Goal: Find specific page/section: Find specific page/section

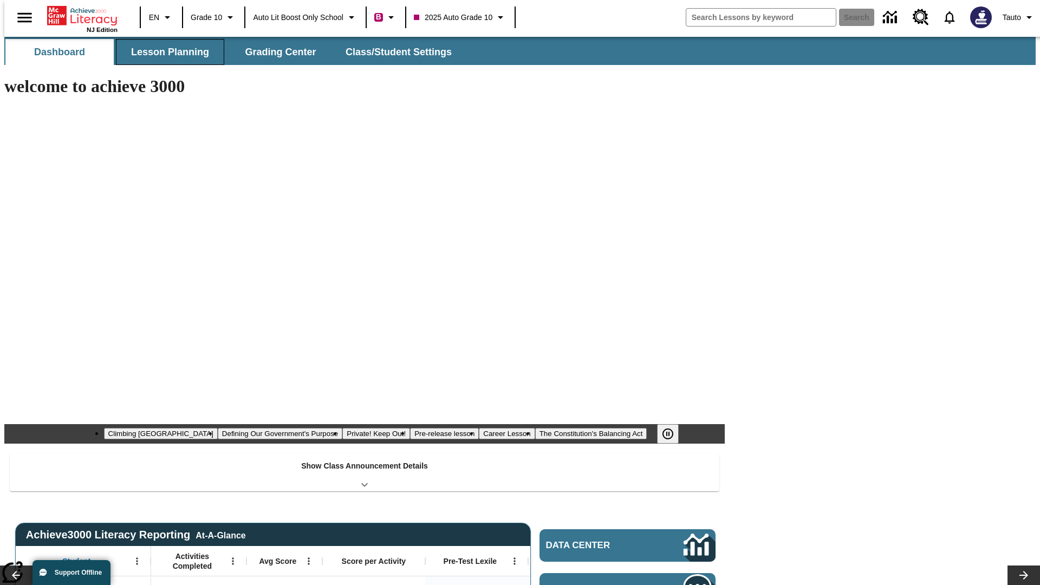
click at [166, 52] on span "Lesson Planning" at bounding box center [170, 52] width 78 height 12
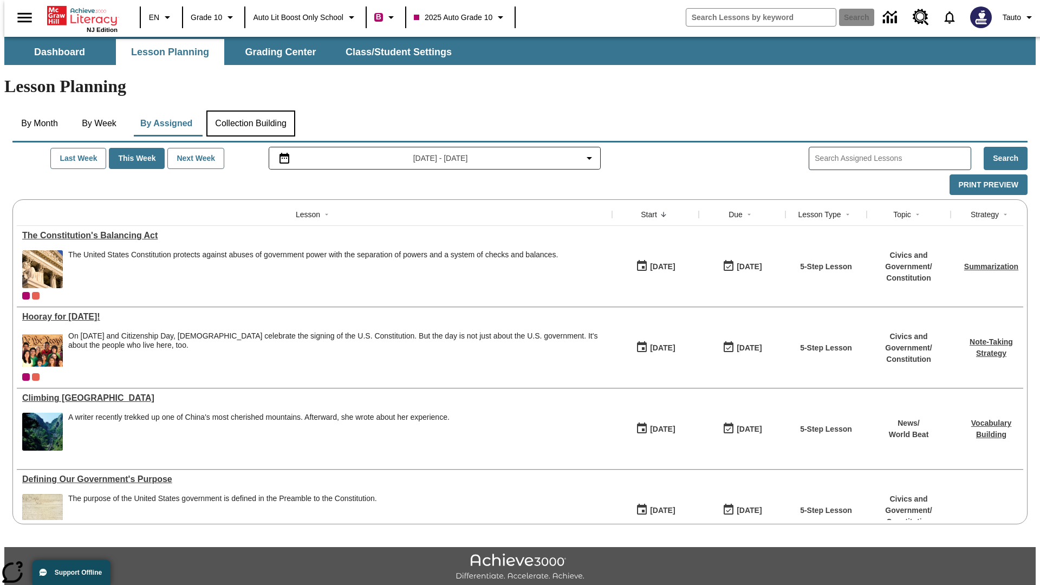
click at [250, 110] on button "Collection Building" at bounding box center [250, 123] width 89 height 26
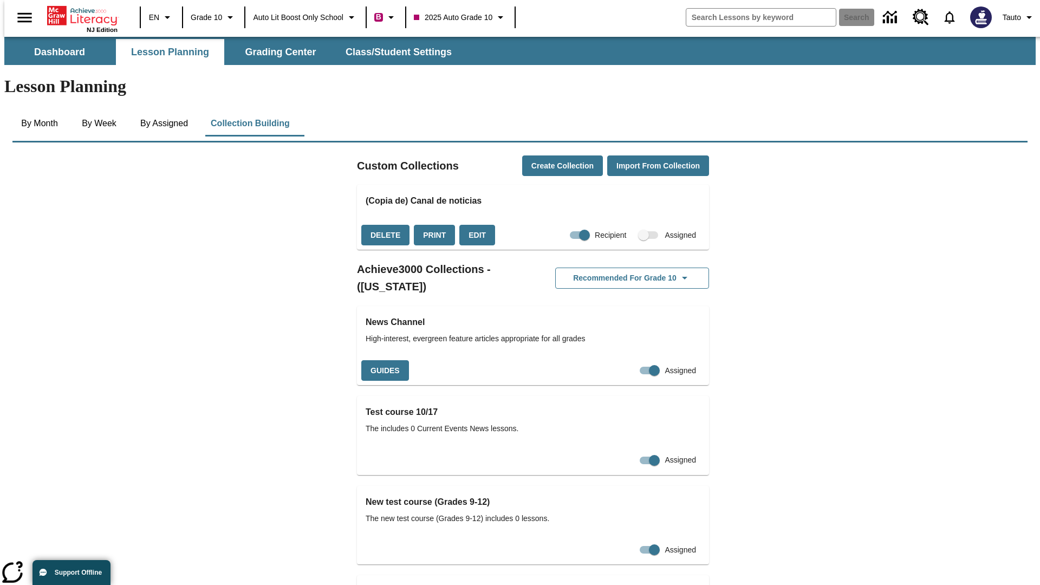
checkbox input "true"
